Goal: Task Accomplishment & Management: Manage account settings

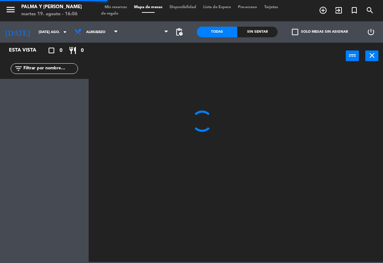
scroll to position [3, 0]
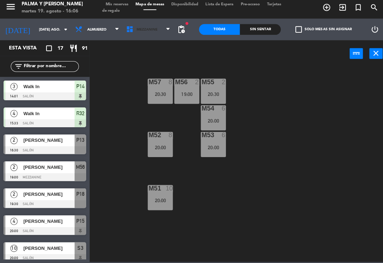
click at [151, 35] on span "Mezzanine" at bounding box center [147, 32] width 51 height 16
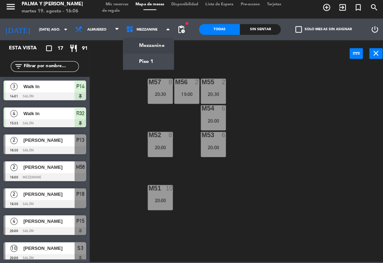
click at [156, 67] on ng-component "menu Palma y [PERSON_NAME] 19. [PERSON_NAME] - 16:06 Mis reservas Mapa de mesas…" at bounding box center [191, 130] width 383 height 261
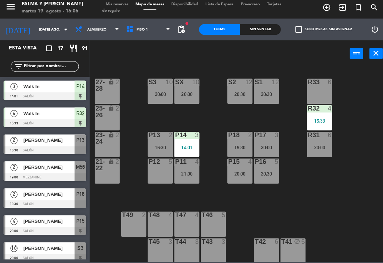
click at [154, 171] on div "P12 5" at bounding box center [158, 171] width 25 height 25
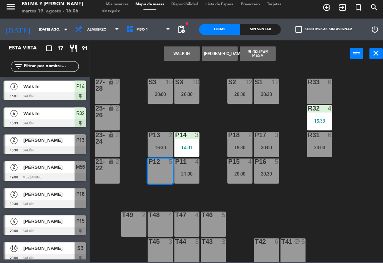
click at [220, 53] on button "[GEOGRAPHIC_DATA]" at bounding box center [217, 56] width 35 height 14
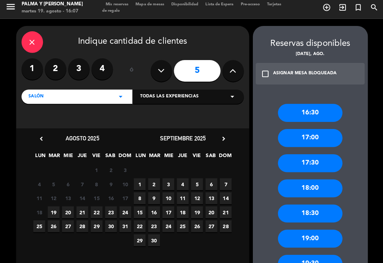
click at [34, 43] on icon "close" at bounding box center [32, 44] width 9 height 9
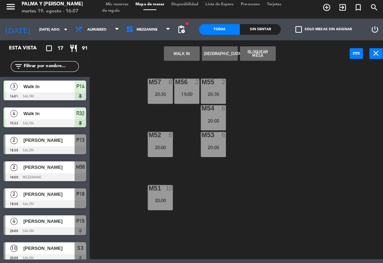
click at [161, 27] on span "Mezzanine" at bounding box center [147, 32] width 51 height 16
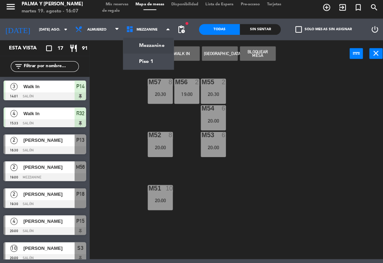
click at [148, 61] on ng-component "menu Palma y [PERSON_NAME] 19. [PERSON_NAME] - 16:07 Mis reservas Mapa de mesas…" at bounding box center [191, 129] width 383 height 259
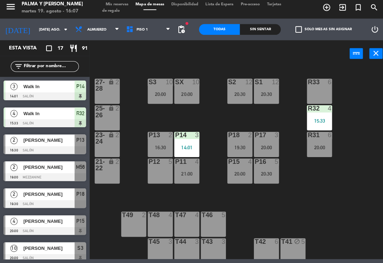
click at [153, 173] on div "P12 5" at bounding box center [158, 171] width 25 height 25
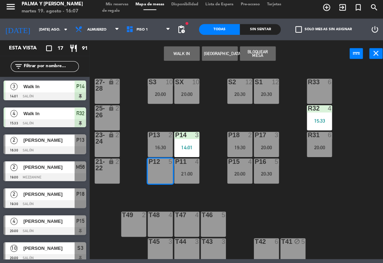
click at [181, 54] on button "WALK IN" at bounding box center [179, 56] width 35 height 14
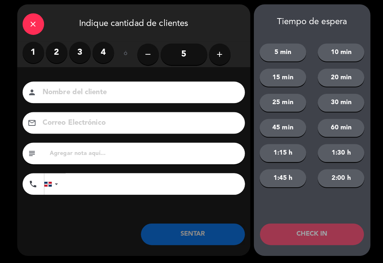
click at [29, 27] on icon "close" at bounding box center [33, 26] width 9 height 9
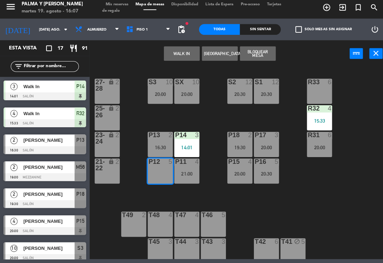
click at [221, 51] on button "[GEOGRAPHIC_DATA]" at bounding box center [217, 56] width 35 height 14
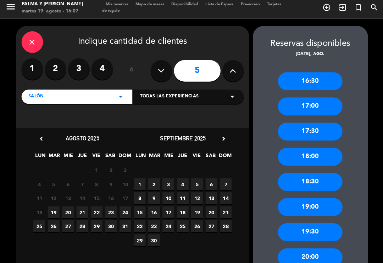
click at [81, 69] on label "3" at bounding box center [77, 70] width 21 height 21
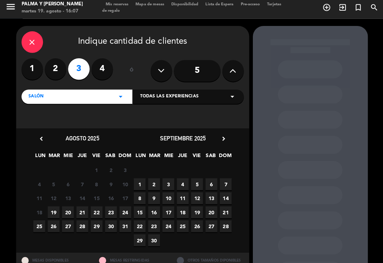
click at [54, 206] on span "19" at bounding box center [53, 212] width 12 height 12
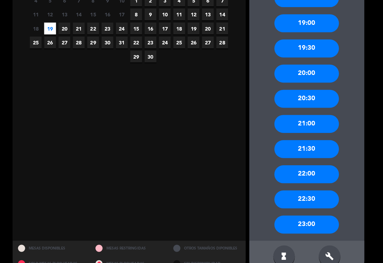
scroll to position [181, 0]
click at [300, 141] on div "21:30" at bounding box center [307, 150] width 64 height 18
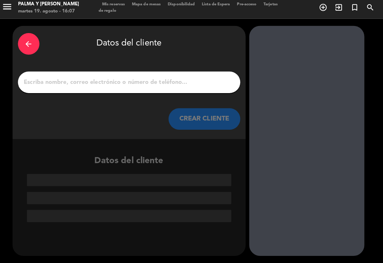
click at [197, 79] on input "1" at bounding box center [131, 84] width 209 height 10
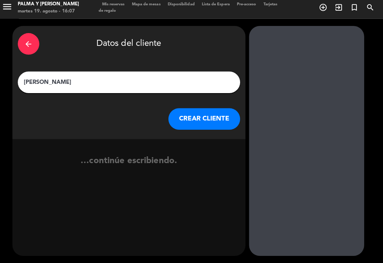
type input "[PERSON_NAME]"
click at [208, 110] on button "CREAR CLIENTE" at bounding box center [205, 120] width 71 height 21
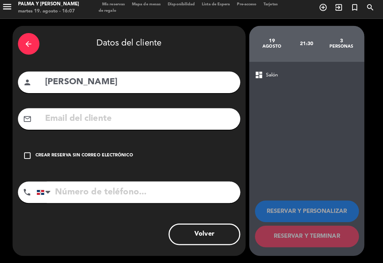
click at [145, 113] on input "text" at bounding box center [142, 120] width 188 height 15
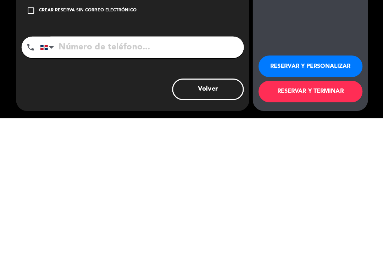
type input "[EMAIL_ADDRESS][DOMAIN_NAME]"
click at [201, 182] on input "tel" at bounding box center [140, 192] width 201 height 21
type input "[PHONE_NUMBER]"
click at [265, 226] on button "RESERVAR Y TERMINAR" at bounding box center [307, 236] width 103 height 21
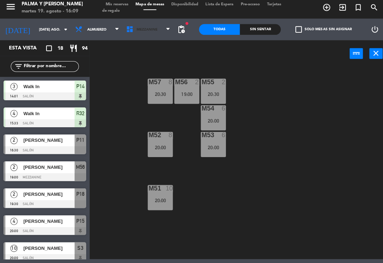
click at [145, 30] on span "Mezzanine" at bounding box center [145, 32] width 21 height 4
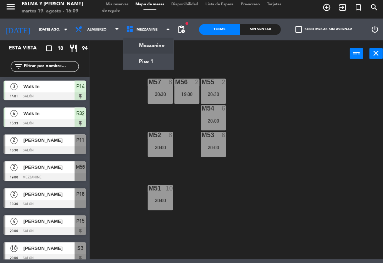
click at [154, 58] on ng-component "menu Palma y [PERSON_NAME] 19. [PERSON_NAME] - 16:09 Mis reservas Mapa de mesas…" at bounding box center [191, 129] width 383 height 259
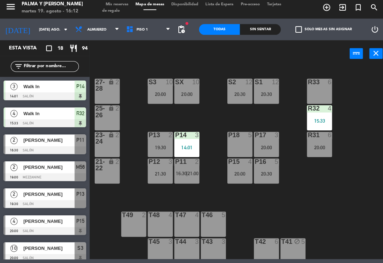
click at [184, 138] on div "P14 3 14:01" at bounding box center [184, 145] width 25 height 25
click at [216, 115] on div "R33 6 S1 12 20:30 S2 12 20:30 S3 10 20:00 SX 10 20:00 27-28 lock 2 R32 4 15:33 …" at bounding box center [238, 163] width 291 height 190
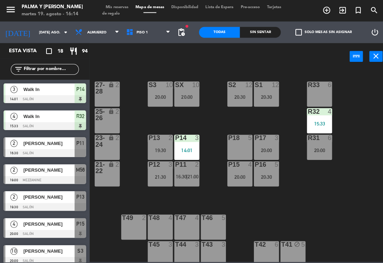
click at [311, 221] on div "R33 6 S1 12 20:30 S2 12 20:30 S3 10 20:00 SX 10 20:00 27-28 lock 2 R32 4 15:33 …" at bounding box center [238, 163] width 291 height 190
click at [284, 217] on div "R33 6 S1 12 20:30 S2 12 20:30 S3 10 20:00 SX 10 20:00 27-28 lock 2 R32 4 15:33 …" at bounding box center [238, 163] width 291 height 190
click at [187, 173] on span "21:00" at bounding box center [191, 174] width 11 height 6
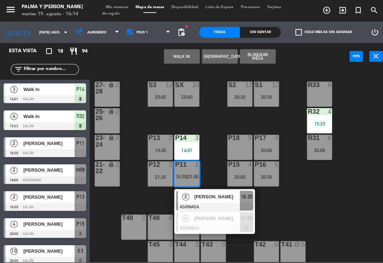
click at [220, 194] on span "[PERSON_NAME]" at bounding box center [214, 193] width 45 height 7
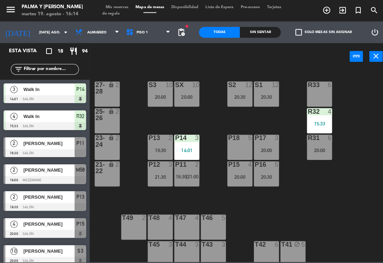
click at [160, 173] on div "21:30" at bounding box center [158, 174] width 25 height 5
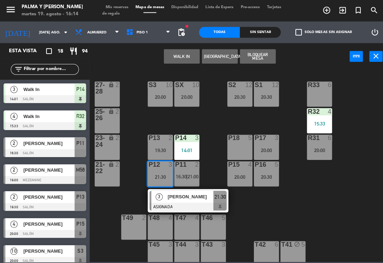
click at [176, 196] on span "[PERSON_NAME]" at bounding box center [188, 193] width 45 height 7
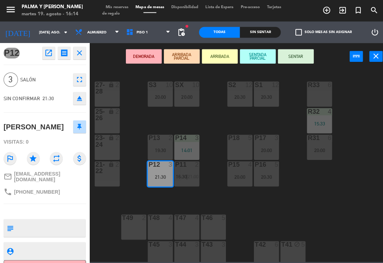
click at [52, 46] on button "open_in_new" at bounding box center [48, 52] width 13 height 13
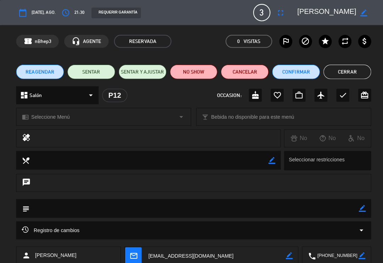
click at [305, 74] on button "Confirmar" at bounding box center [292, 71] width 47 height 14
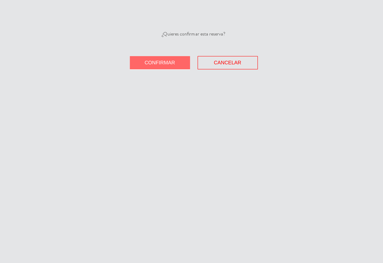
click at [175, 59] on button "Confirmar" at bounding box center [158, 61] width 60 height 13
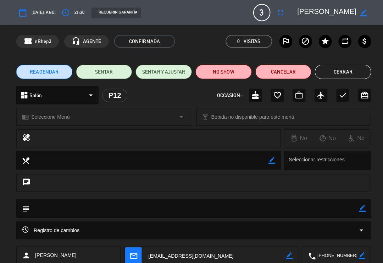
click at [339, 69] on button "Cerrar" at bounding box center [339, 71] width 56 height 14
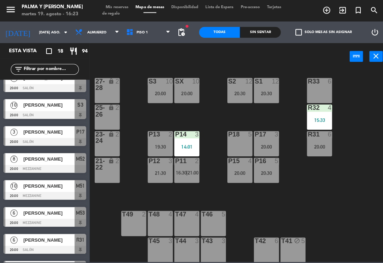
scroll to position [4, 0]
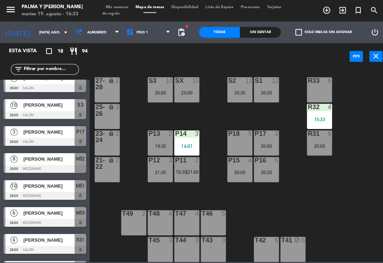
click at [186, 170] on span "|" at bounding box center [184, 170] width 1 height 6
click at [214, 153] on div "R33 6 S1 12 20:30 S2 12 20:30 S3 10 20:00 SX 10 20:00 27-28 lock 2 R32 4 15:33 …" at bounding box center [238, 163] width 291 height 190
click at [182, 161] on div at bounding box center [185, 158] width 12 height 6
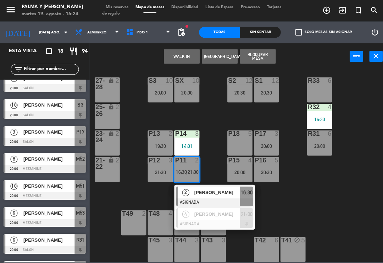
click at [219, 195] on div "[PERSON_NAME]" at bounding box center [215, 190] width 46 height 12
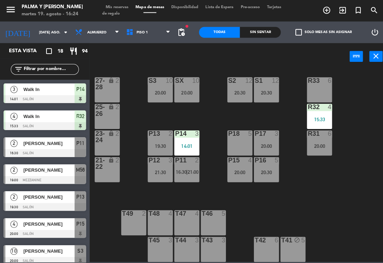
click at [298, 205] on div "R33 6 S1 12 20:30 S2 12 20:30 S3 10 20:00 SX 10 20:00 27-28 lock 2 R32 4 15:33 …" at bounding box center [238, 163] width 291 height 190
click at [217, 162] on div "R33 6 S1 12 20:30 S2 12 20:30 S3 10 20:00 SX 10 20:00 27-28 lock 2 R32 4 15:33 …" at bounding box center [238, 163] width 291 height 190
click at [184, 142] on div "14:01" at bounding box center [184, 144] width 25 height 5
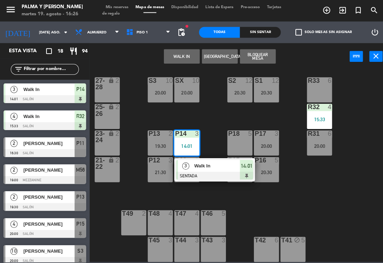
click at [205, 169] on div "Walk In" at bounding box center [215, 164] width 46 height 12
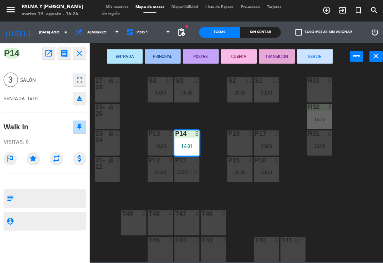
click at [307, 58] on button "SERVIR" at bounding box center [311, 56] width 35 height 14
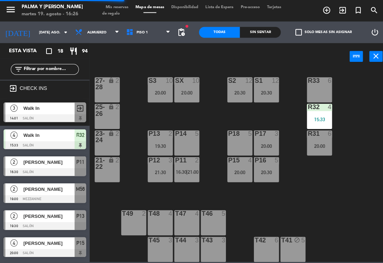
click at [282, 112] on div "R33 6 S1 12 20:30 S2 12 20:30 S3 10 20:00 SX 10 20:00 27-28 lock 2 R32 4 15:33 …" at bounding box center [238, 163] width 291 height 190
click at [184, 166] on div "P11 2 16:30 | 21:00" at bounding box center [184, 167] width 25 height 25
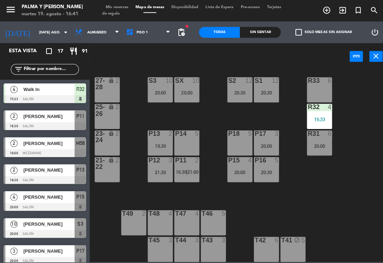
click at [220, 144] on div "R33 6 S1 12 20:30 S2 12 20:30 S3 10 20:00 SX 10 20:00 27-28 lock 2 R32 4 15:33 …" at bounding box center [238, 163] width 291 height 190
click at [152, 38] on span "Piso 1" at bounding box center [147, 32] width 51 height 16
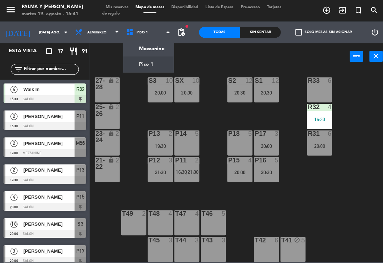
click at [149, 34] on span "Piso 1" at bounding box center [147, 32] width 51 height 16
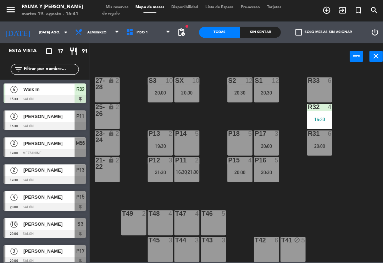
click at [149, 48] on div "power_input close" at bounding box center [217, 56] width 257 height 27
click at [152, 34] on span "Piso 1" at bounding box center [147, 32] width 51 height 16
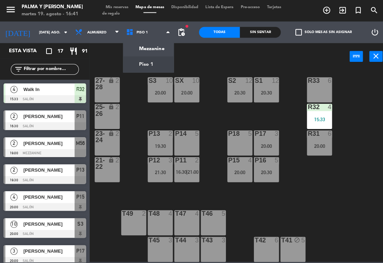
click at [155, 49] on ng-component "menu Palma y [PERSON_NAME] 19. [PERSON_NAME] - 16:41 Mis reservas Mapa de mesas…" at bounding box center [191, 129] width 383 height 259
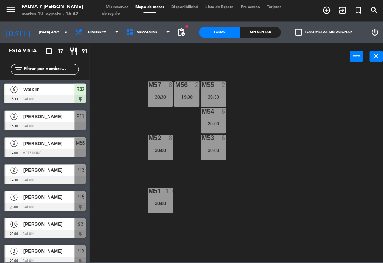
click at [374, 216] on div "M57 8 20:30 M56 2 19:00 M55 2 20:30 M54 6 20:00 M52 8 20:00 M53 6 20:00 M51 10 …" at bounding box center [238, 163] width 291 height 190
click at [164, 99] on div "M57 8 20:30" at bounding box center [158, 93] width 25 height 25
click at [165, 93] on div "20:30" at bounding box center [158, 95] width 25 height 5
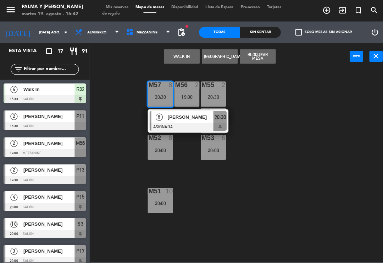
click at [170, 119] on span "[PERSON_NAME]" at bounding box center [188, 115] width 45 height 7
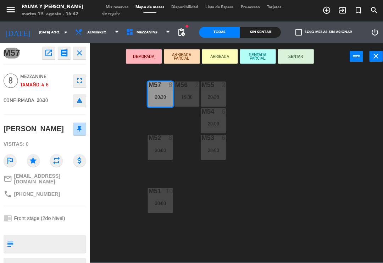
click at [76, 77] on icon "fullscreen" at bounding box center [78, 80] width 9 height 9
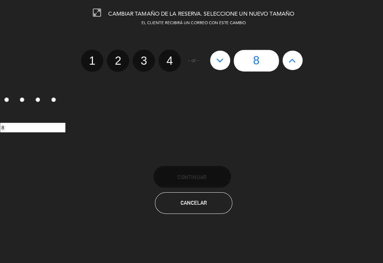
click at [283, 57] on button at bounding box center [290, 59] width 20 height 19
type input "9"
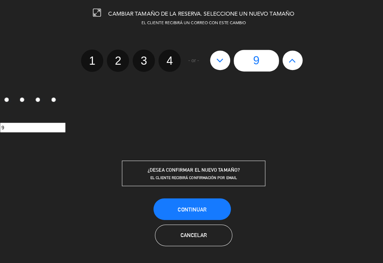
click at [215, 198] on button "Continuar" at bounding box center [190, 206] width 77 height 21
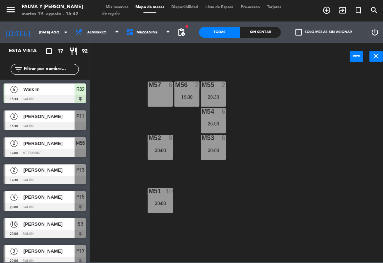
scroll to position [82, 0]
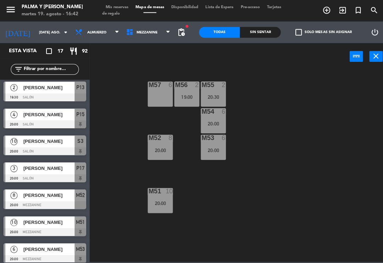
click at [322, 31] on label "check_box_outline_blank Solo mesas sin asignar" at bounding box center [320, 32] width 56 height 6
click at [320, 32] on input "check_box_outline_blank Solo mesas sin asignar" at bounding box center [320, 32] width 0 height 0
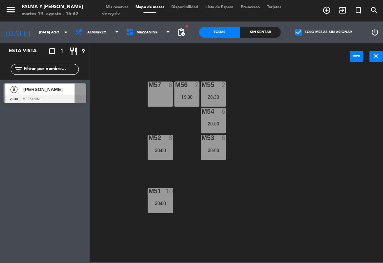
scroll to position [0, 0]
click at [61, 93] on div "[PERSON_NAME]" at bounding box center [47, 88] width 51 height 12
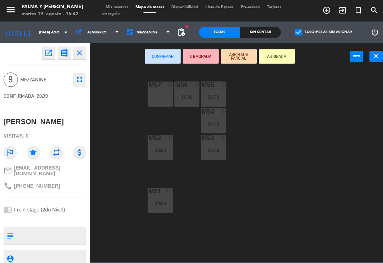
click at [161, 90] on div "M57 6" at bounding box center [158, 93] width 25 height 25
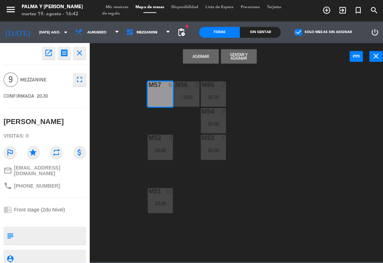
click at [200, 51] on button "Asignar" at bounding box center [198, 56] width 35 height 14
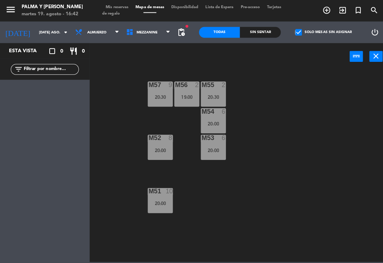
click at [162, 91] on div "M57 9 20:30" at bounding box center [158, 93] width 25 height 25
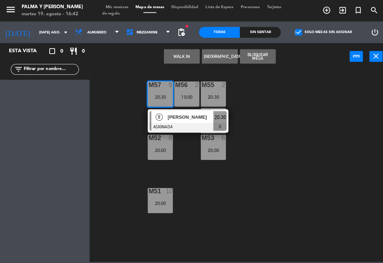
click at [182, 126] on div at bounding box center [186, 125] width 76 height 8
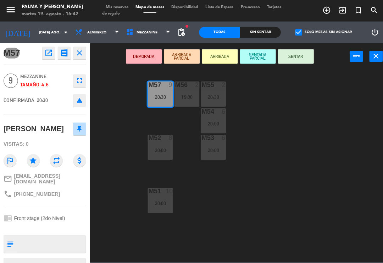
click at [48, 53] on icon "open_in_new" at bounding box center [48, 52] width 9 height 9
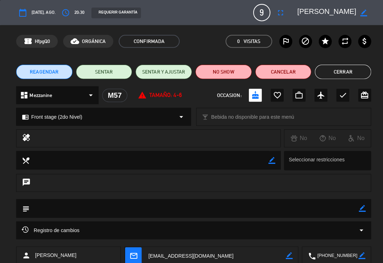
click at [324, 68] on button "Cerrar" at bounding box center [339, 71] width 56 height 14
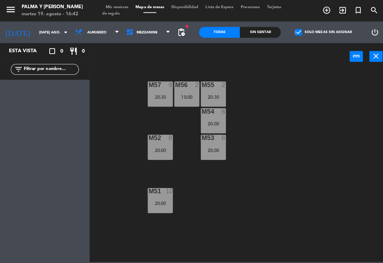
click at [267, 75] on div "M57 9 20:30 M56 2 19:00 M55 2 20:30 M54 6 20:00 M52 8 20:00 M53 6 20:00 M51 10 …" at bounding box center [238, 163] width 291 height 190
click at [315, 34] on label "check_box Solo mesas sin asignar" at bounding box center [320, 32] width 56 height 6
click at [320, 32] on input "check_box Solo mesas sin asignar" at bounding box center [320, 32] width 0 height 0
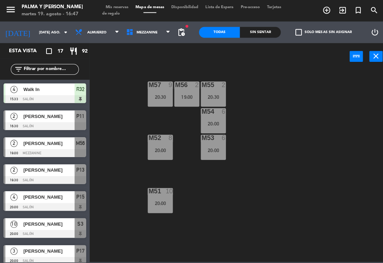
click at [52, 27] on input "[DATE] ago." at bounding box center [59, 32] width 49 height 11
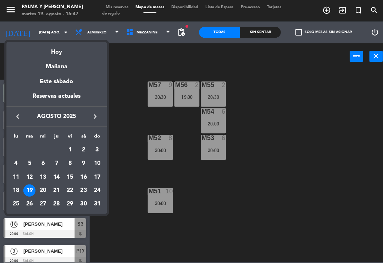
click at [43, 189] on div "20" at bounding box center [43, 188] width 12 height 12
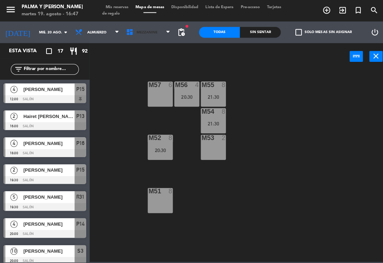
click at [136, 33] on span "Mezzanine" at bounding box center [145, 32] width 21 height 4
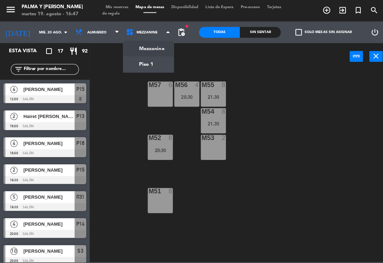
click at [129, 133] on div "M57 6 M56 4 20:30 M55 8 21:30 M54 8 21:30 M52 8 20:30 M53 2 M51 8" at bounding box center [238, 163] width 291 height 190
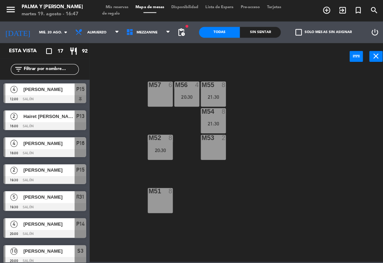
click at [216, 90] on div "M55 8 21:30" at bounding box center [211, 93] width 25 height 25
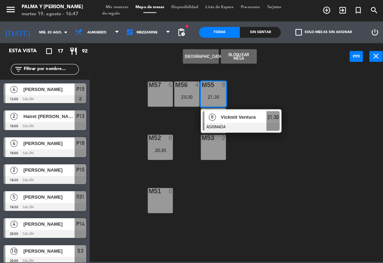
click at [226, 120] on div "Víckmit Ventura" at bounding box center [241, 116] width 46 height 12
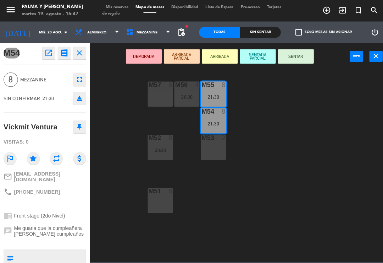
click at [159, 203] on div "M51 8" at bounding box center [158, 198] width 25 height 25
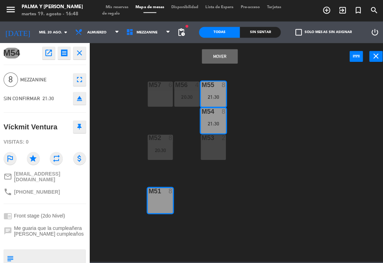
click at [230, 55] on button "Mover" at bounding box center [217, 56] width 35 height 14
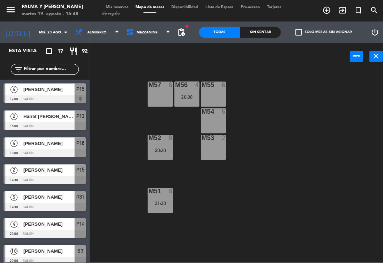
scroll to position [135, 0]
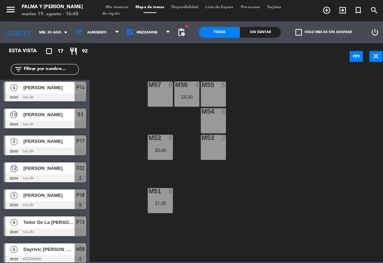
click at [160, 30] on span "Mezzanine" at bounding box center [147, 32] width 51 height 16
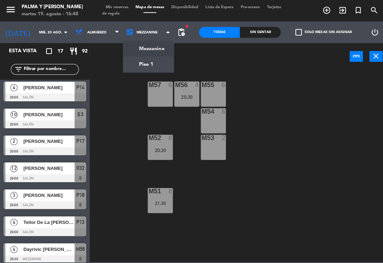
click at [161, 66] on ng-component "menu Palma y [PERSON_NAME] 19. [PERSON_NAME] - 16:48 Mis reservas Mapa de mesas…" at bounding box center [191, 129] width 383 height 259
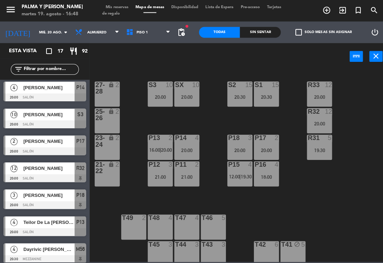
click at [215, 119] on div "R33 12 20:00 S1 15 20:30 S2 15 20:30 S3 10 20:00 SX 10 20:00 27-28 lock 2 R32 1…" at bounding box center [238, 163] width 291 height 190
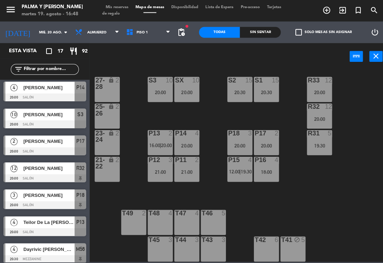
scroll to position [5, 0]
click at [319, 107] on div at bounding box center [316, 105] width 12 height 6
click at [350, 112] on div "R33 12 20:00 S1 15 20:30 S2 15 20:30 S3 10 20:00 SX 10 20:00 27-28 lock 2 R32 1…" at bounding box center [238, 163] width 291 height 190
click at [263, 90] on div "20:30" at bounding box center [263, 91] width 25 height 5
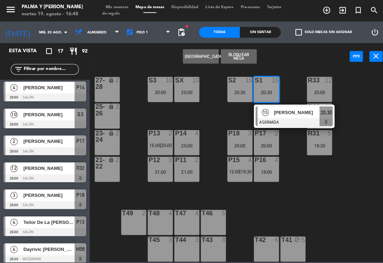
click at [231, 120] on div "R33 12 20:00 S1 15 20:30 15 [PERSON_NAME] ASIGNADA 20:30 S2 15 20:30 S3 10 20:0…" at bounding box center [238, 163] width 291 height 190
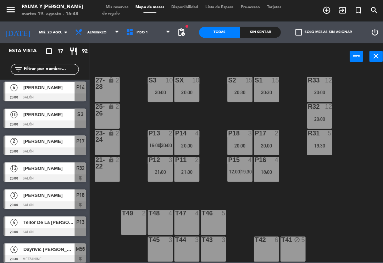
click at [191, 87] on div "SX 10 20:00" at bounding box center [184, 88] width 25 height 25
click at [218, 149] on div "R33 12 20:00 S1 15 20:30 S2 15 20:30 S3 10 20:00 SX 10 20:00 27-28 lock 2 R32 1…" at bounding box center [238, 163] width 291 height 190
click at [249, 178] on div "P15 4 12:00 | 19:30" at bounding box center [237, 167] width 25 height 25
click at [216, 151] on div "R33 12 20:00 S1 15 20:30 S2 15 20:30 S3 10 20:00 SX 10 20:00 27-28 lock 2 R32 1…" at bounding box center [238, 163] width 291 height 190
click at [239, 166] on div "P15 4 12:00 | 19:30" at bounding box center [237, 167] width 25 height 25
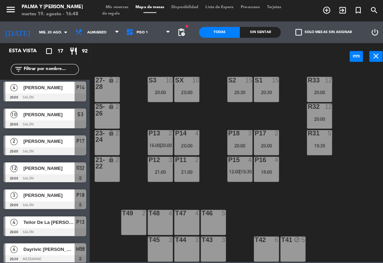
click at [214, 139] on div "R33 12 20:00 S1 15 20:30 S2 15 20:30 S3 10 20:00 SX 10 20:00 27-28 lock 2 R32 1…" at bounding box center [238, 163] width 291 height 190
click at [164, 136] on div "P13 2" at bounding box center [158, 131] width 25 height 7
click at [212, 122] on div "R33 12 20:00 S1 15 20:30 S2 15 20:30 S3 10 20:00 SX 10 20:00 27-28 lock 2 R32 1…" at bounding box center [238, 163] width 291 height 190
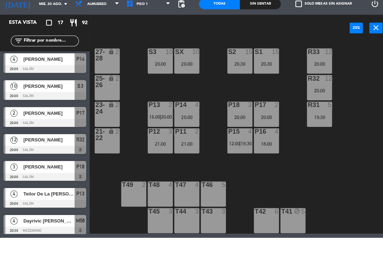
scroll to position [0, 0]
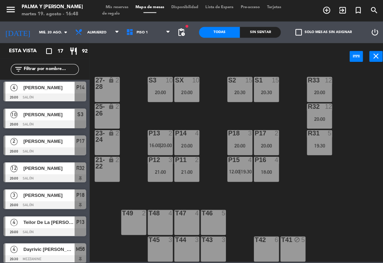
click at [265, 35] on div "Sin sentar" at bounding box center [257, 32] width 40 height 11
click at [256, 36] on div "Sin sentar" at bounding box center [257, 32] width 40 height 11
click at [214, 31] on div "Todas" at bounding box center [217, 32] width 40 height 11
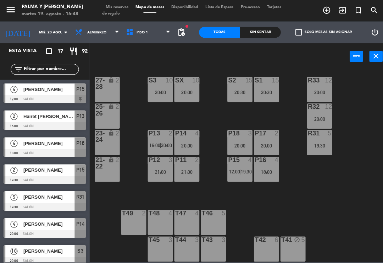
click at [47, 31] on input "mié. 20 ago." at bounding box center [59, 32] width 49 height 11
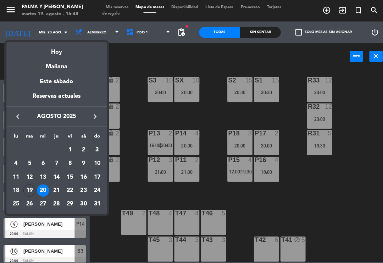
click at [67, 56] on div "Mañana" at bounding box center [55, 63] width 99 height 15
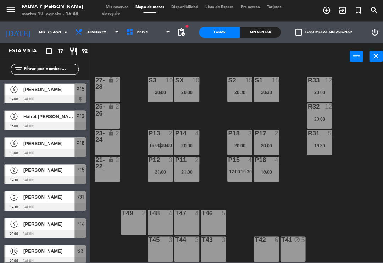
click at [56, 24] on div "[DATE] mié. 20 ago. arrow_drop_down" at bounding box center [35, 32] width 71 height 16
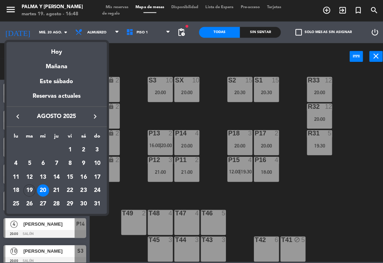
click at [58, 53] on div "Hoy" at bounding box center [55, 49] width 99 height 15
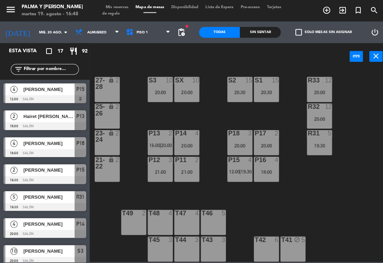
type input "[DATE] ago."
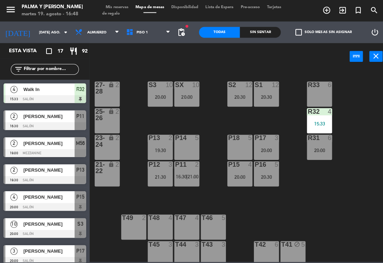
click at [266, 173] on div "20:30" at bounding box center [263, 174] width 25 height 5
click at [293, 167] on div "R33 6 S1 12 20:30 S2 12 20:30 S3 10 20:00 SX 10 20:00 27-28 lock 2 R32 4 15:33 …" at bounding box center [238, 163] width 291 height 190
click at [262, 149] on div "20:00" at bounding box center [263, 148] width 25 height 5
click at [291, 132] on div "R33 6 S1 12 20:30 S2 12 20:30 S3 10 20:00 SX 10 20:00 27-28 lock 2 R32 4 15:33 …" at bounding box center [238, 163] width 291 height 190
click at [242, 171] on div "P15 4 20:00" at bounding box center [237, 171] width 25 height 25
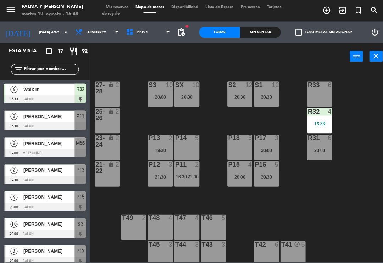
click at [342, 136] on div "R33 6 S1 12 20:30 S2 12 20:30 S3 10 20:00 SX 10 20:00 27-28 lock 2 R32 4 15:33 …" at bounding box center [238, 163] width 291 height 190
click at [317, 148] on div "20:00" at bounding box center [316, 148] width 25 height 5
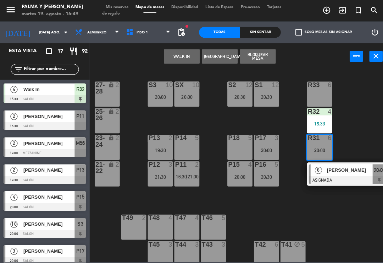
click at [184, 178] on div "P11 2 16:30 | 21:00" at bounding box center [184, 171] width 25 height 25
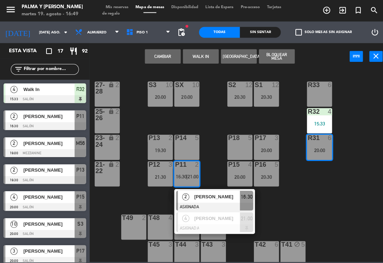
click at [199, 201] on div at bounding box center [212, 204] width 76 height 8
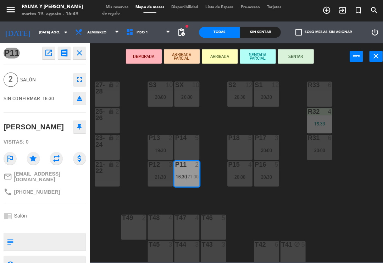
click at [7, 163] on icon "outlined_flag" at bounding box center [10, 156] width 13 height 13
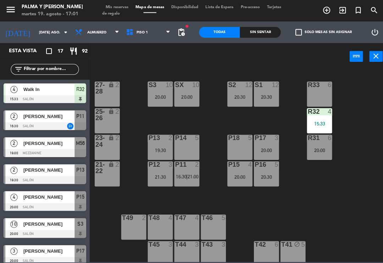
click at [135, 30] on span "Piso 1" at bounding box center [140, 32] width 11 height 4
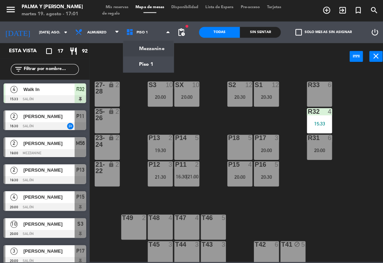
click at [148, 46] on ng-component "menu Palma y [PERSON_NAME] 19. [PERSON_NAME] - 17:01 Mis reservas Mapa de mesas…" at bounding box center [191, 129] width 383 height 259
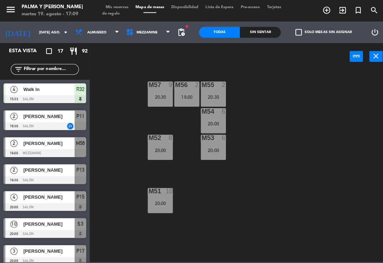
click at [142, 33] on span "Mezzanine" at bounding box center [145, 32] width 21 height 4
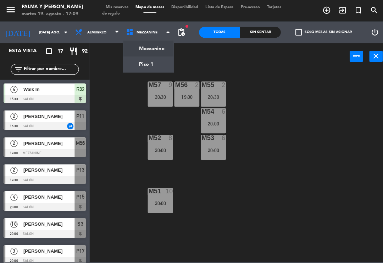
click at [150, 63] on ng-component "menu Palma y [PERSON_NAME] 19. [PERSON_NAME] - 17:09 Mis reservas Mapa de mesas…" at bounding box center [191, 129] width 383 height 259
